Goal: Navigation & Orientation: Go to known website

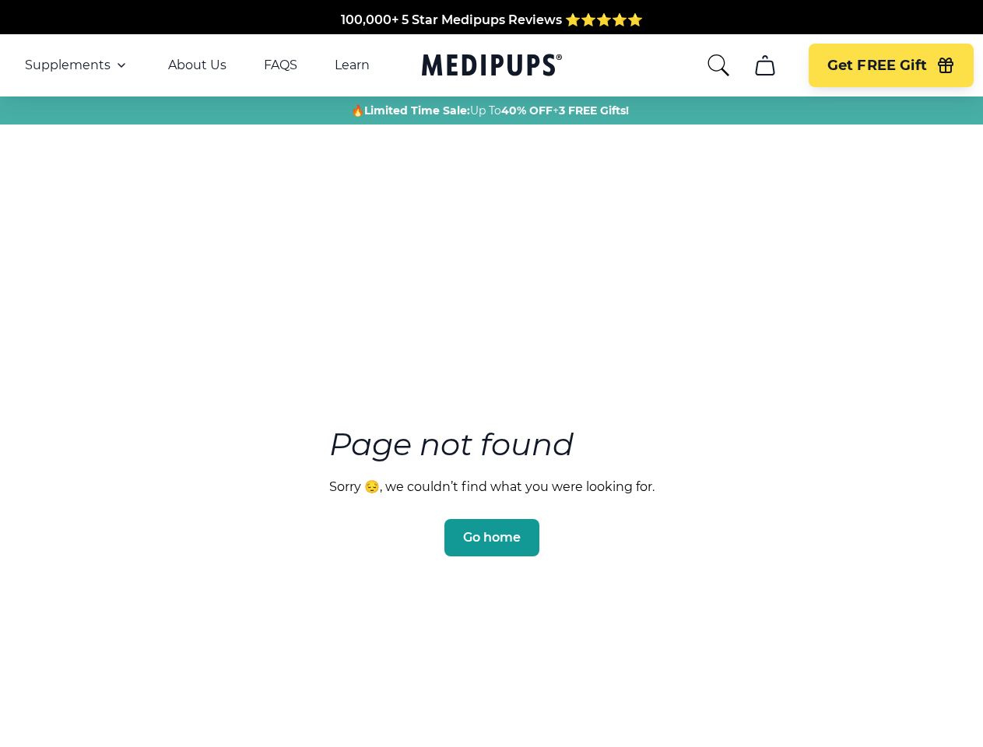
click at [491, 374] on section "Page not found Sorry 😔, we couldn’t find what you were looking for. Go home" at bounding box center [491, 455] width 983 height 598
click at [77, 65] on span "Supplements" at bounding box center [68, 66] width 86 height 16
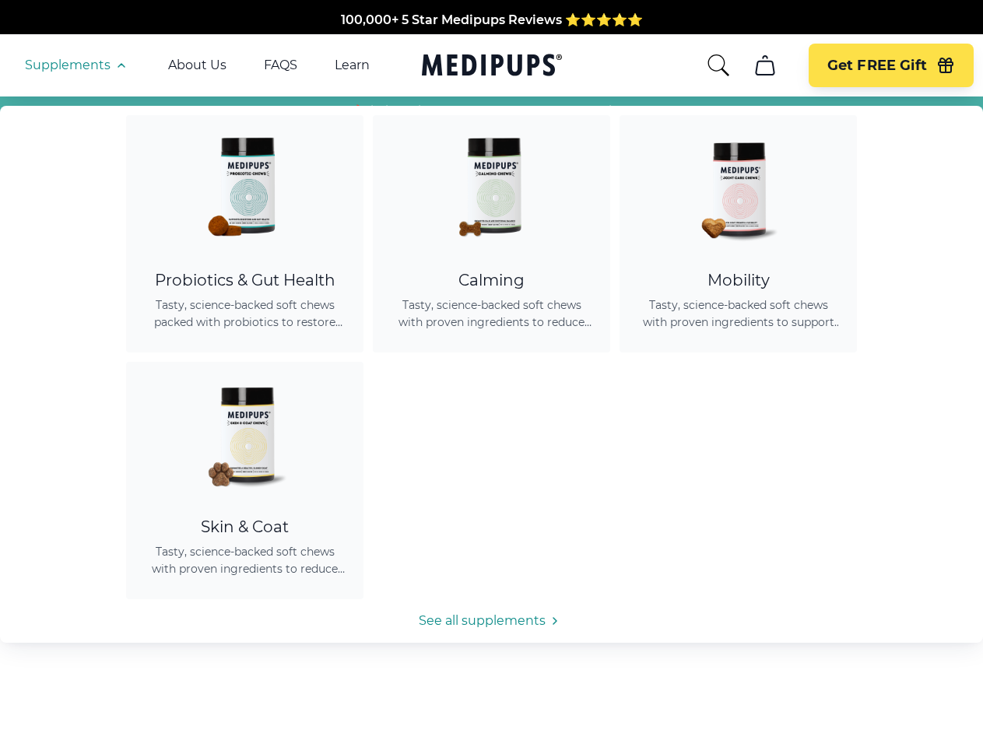
click at [120, 65] on icon "button" at bounding box center [121, 65] width 19 height 19
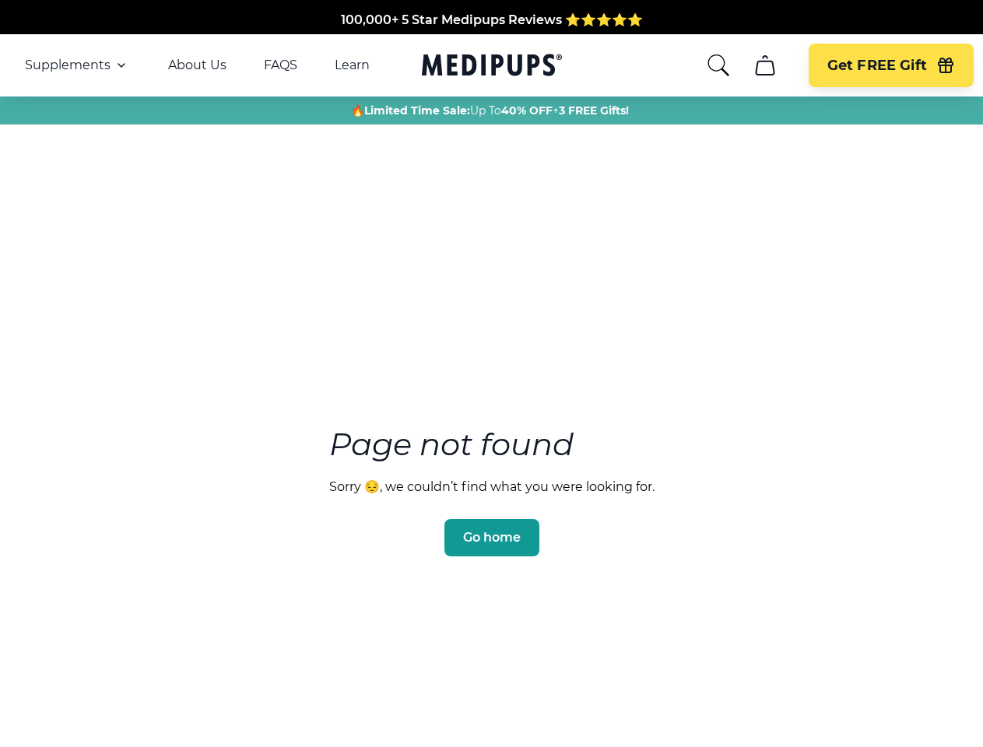
click at [718, 65] on icon "search" at bounding box center [718, 65] width 25 height 25
click at [764, 65] on icon "cart" at bounding box center [765, 65] width 25 height 25
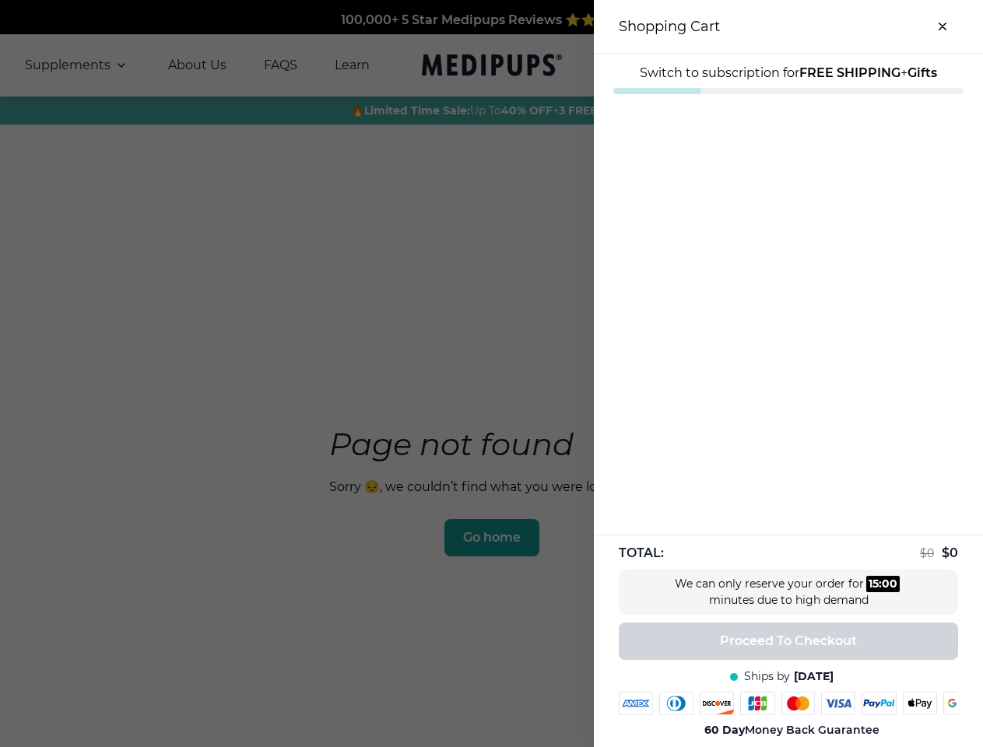
click at [764, 65] on div at bounding box center [491, 373] width 983 height 747
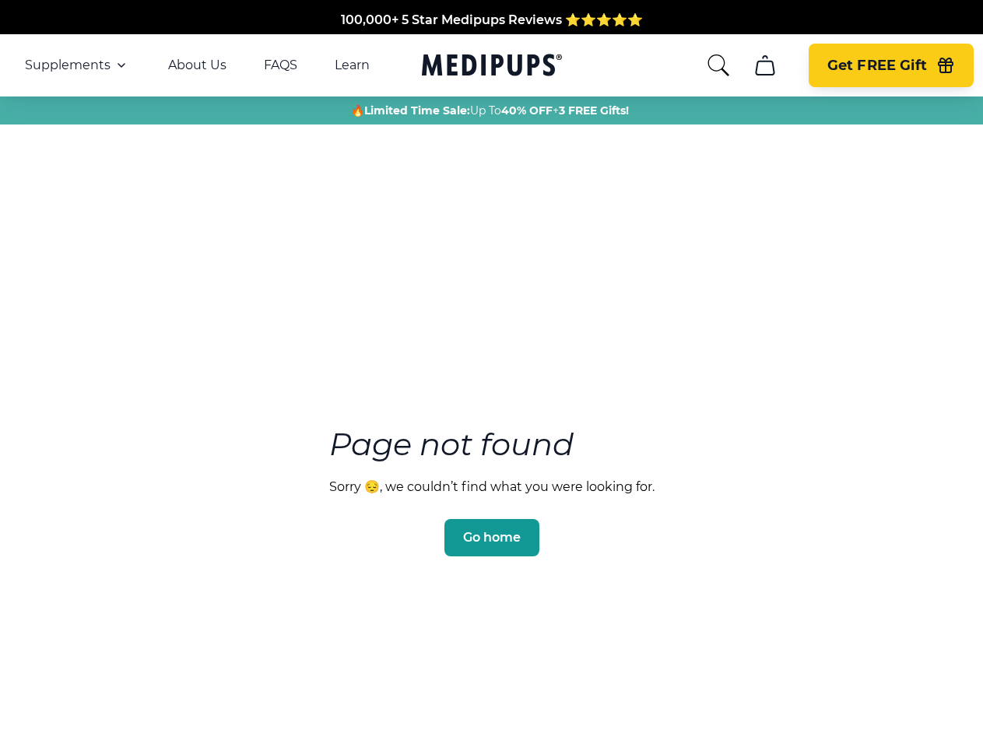
click at [890, 65] on span "Get FREE Gift" at bounding box center [877, 66] width 100 height 18
click at [946, 65] on icon "button" at bounding box center [946, 67] width 14 height 10
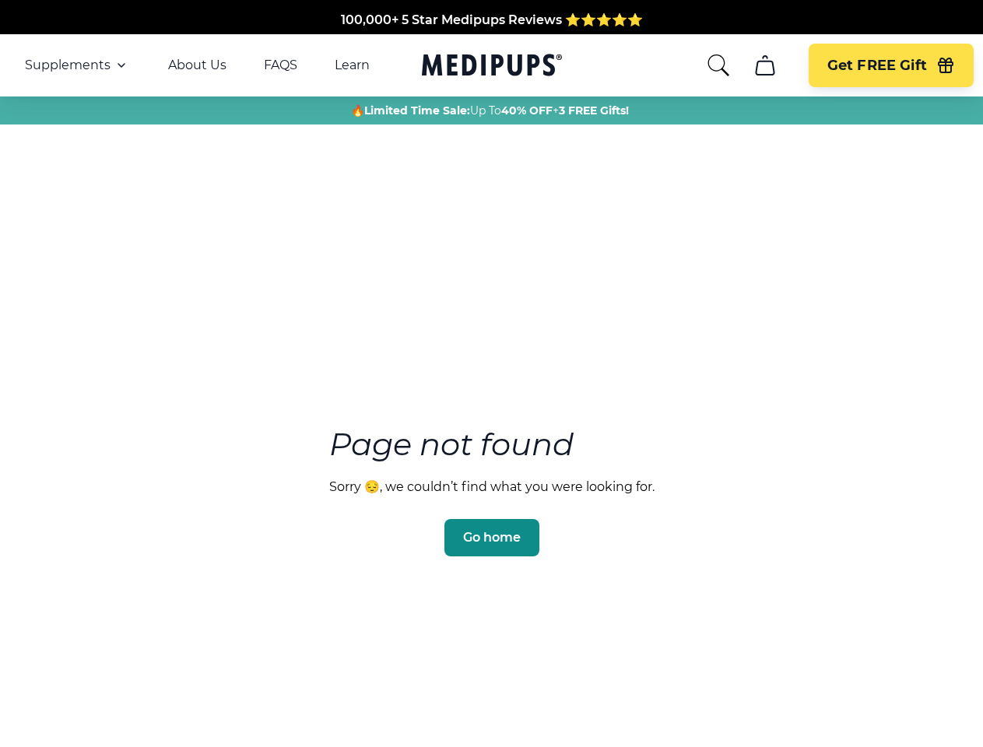
click at [491, 530] on span "Go home" at bounding box center [492, 538] width 58 height 16
